Goal: Check status: Check status

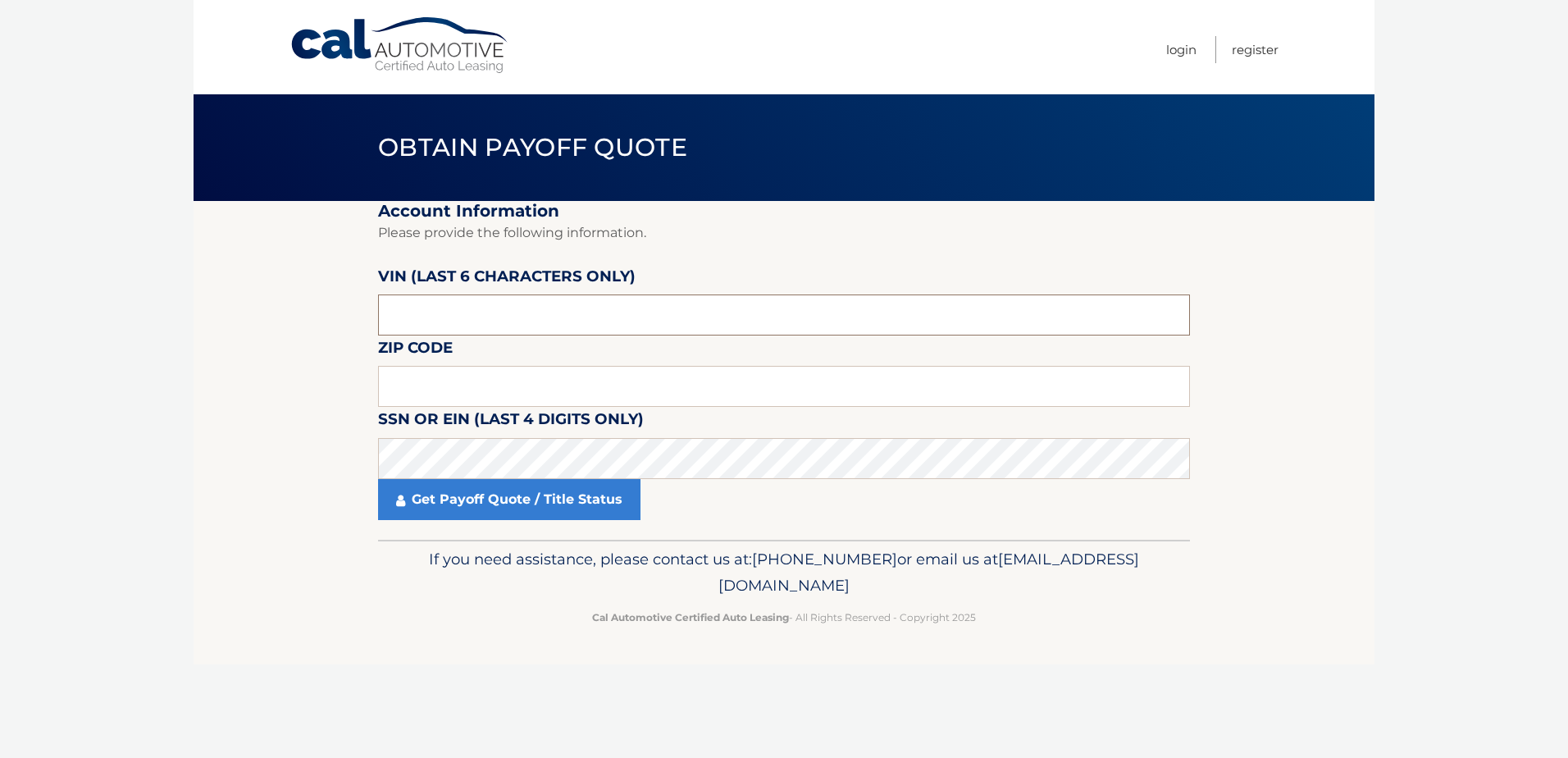
click at [384, 312] on input "text" at bounding box center [784, 315] width 812 height 41
click at [397, 381] on input "text" at bounding box center [784, 386] width 812 height 41
click at [393, 385] on input "text" at bounding box center [784, 386] width 812 height 41
type input "33319"
click at [267, 695] on div "Cal Automotive Menu Login Register Obtain Payoff Quote ×" at bounding box center [784, 379] width 1181 height 758
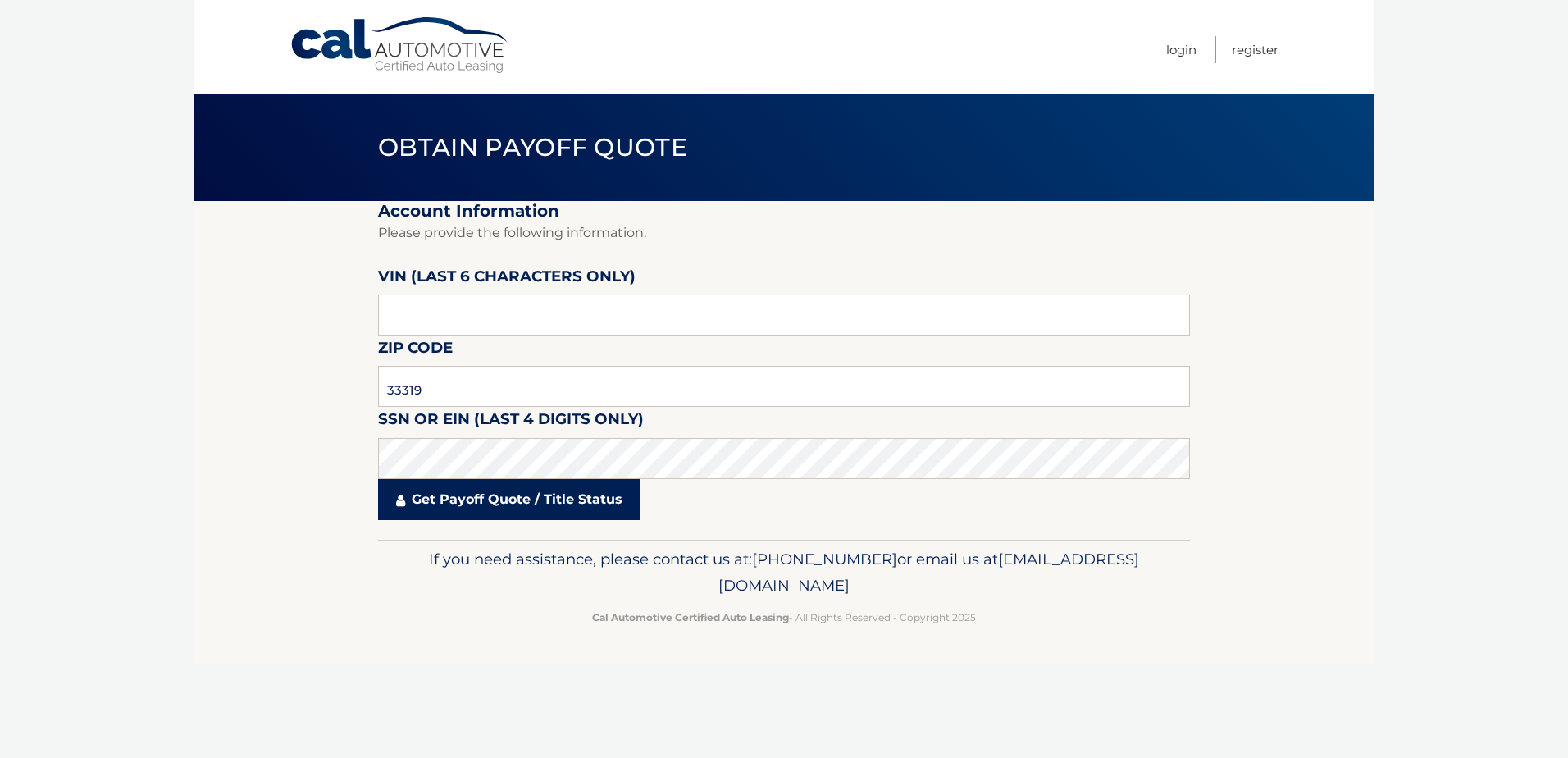
click at [474, 497] on link "Get Payoff Quote / Title Status" at bounding box center [510, 500] width 262 height 41
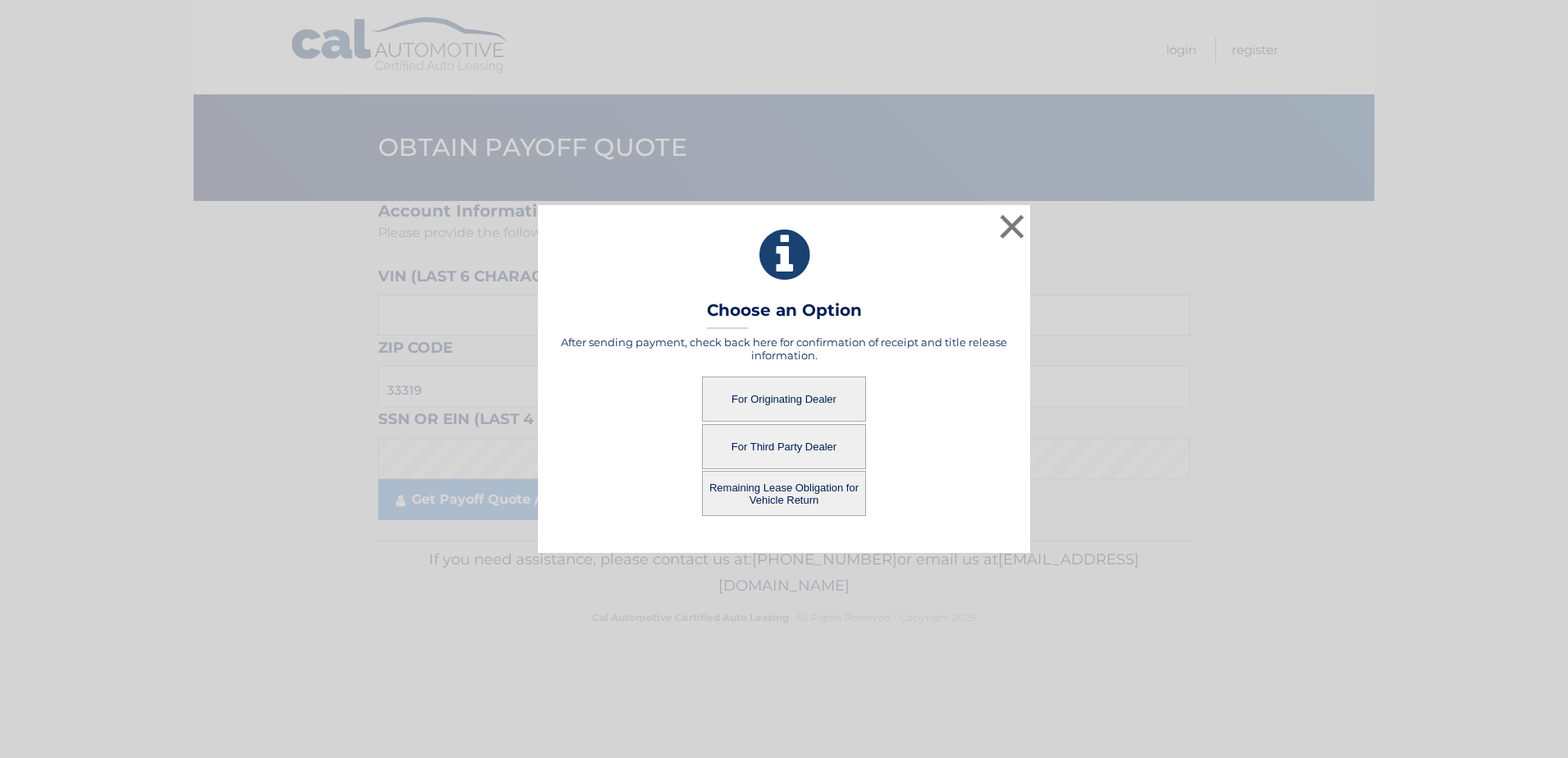
click at [778, 394] on button "For Originating Dealer" at bounding box center [784, 399] width 164 height 45
click at [768, 394] on button "For Originating Dealer" at bounding box center [784, 399] width 164 height 45
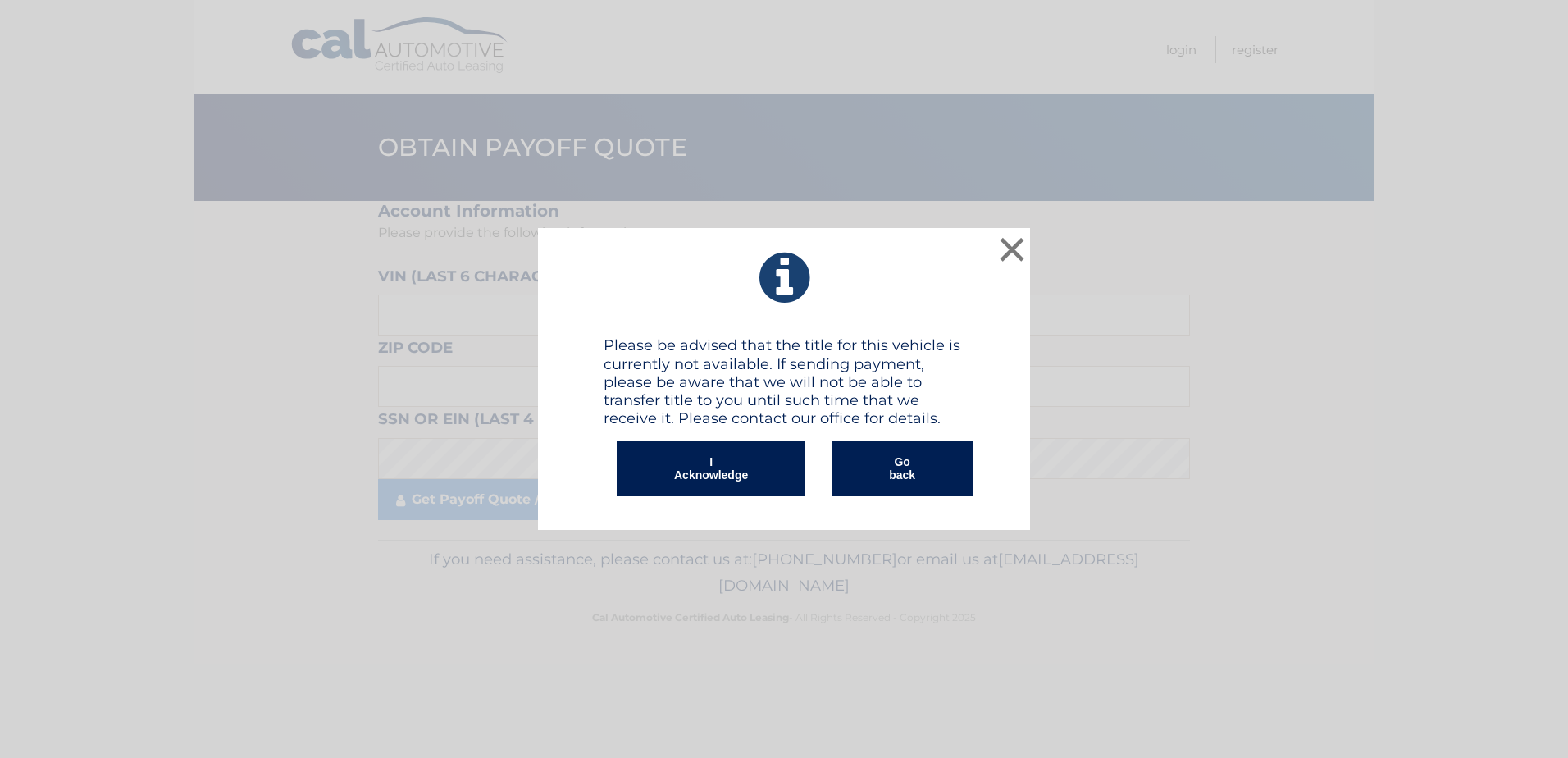
click at [702, 466] on button "I Acknowledge" at bounding box center [710, 468] width 189 height 56
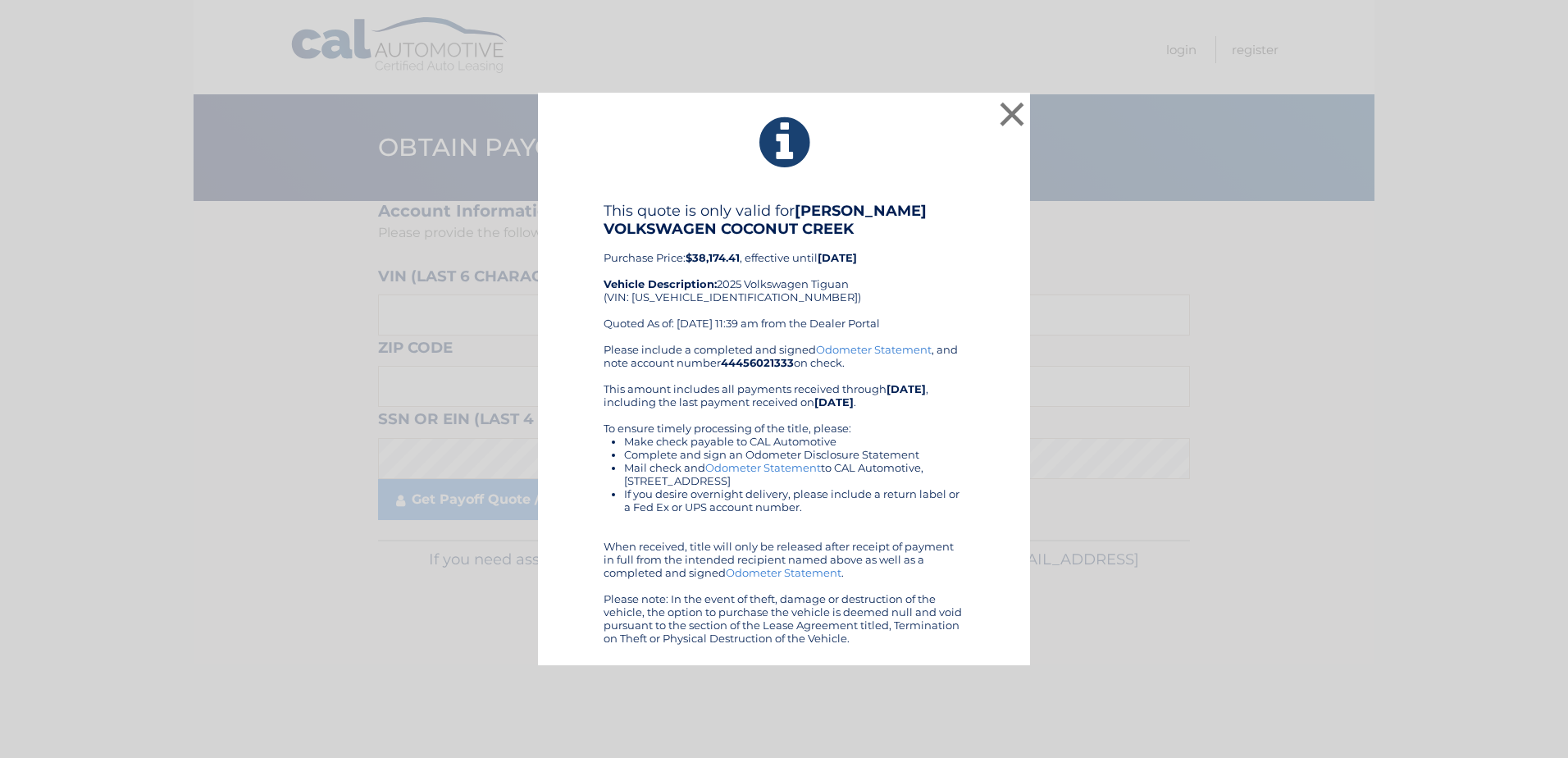
click at [784, 464] on link "Odometer Statement" at bounding box center [763, 467] width 116 height 13
drag, startPoint x: 795, startPoint y: 361, endPoint x: 823, endPoint y: 362, distance: 28.0
click at [823, 362] on div "Please include a completed and signed Odometer Statement , and note account num…" at bounding box center [784, 494] width 361 height 302
drag, startPoint x: 823, startPoint y: 362, endPoint x: 933, endPoint y: 358, distance: 110.1
click at [933, 358] on div "Please include a completed and signed Odometer Statement , and note account num…" at bounding box center [784, 494] width 361 height 302
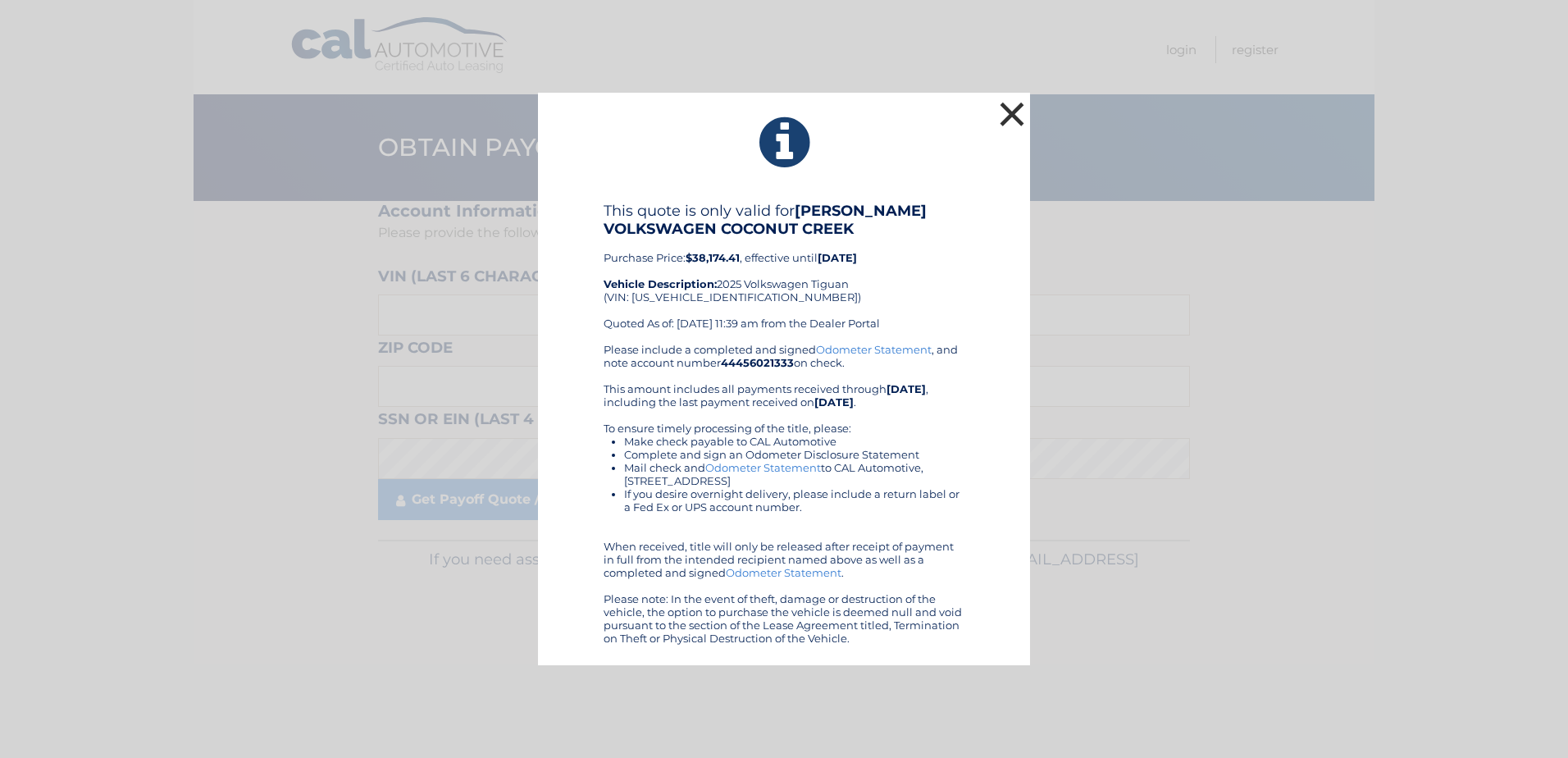
click at [1015, 113] on button "×" at bounding box center [1012, 113] width 33 height 33
